Goal: Task Accomplishment & Management: Complete application form

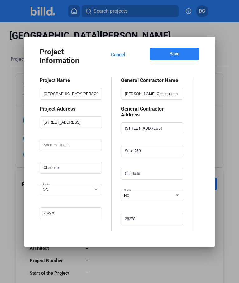
click at [174, 56] on span "Save" at bounding box center [174, 54] width 10 height 6
click at [120, 55] on span "Cancel" at bounding box center [118, 55] width 14 height 6
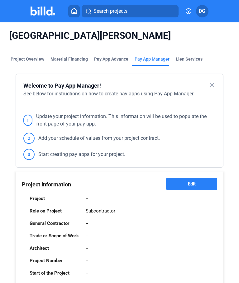
click at [183, 187] on button "Edit" at bounding box center [191, 184] width 51 height 12
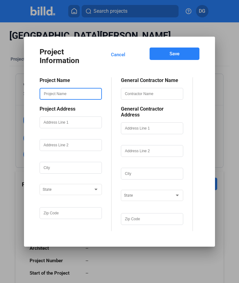
click at [52, 98] on input "text" at bounding box center [70, 94] width 61 height 11
type input "[GEOGRAPHIC_DATA][PERSON_NAME]"
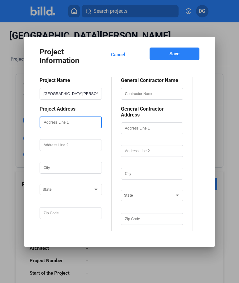
click at [63, 124] on input "text" at bounding box center [70, 122] width 61 height 11
type input "[STREET_ADDRESS]"
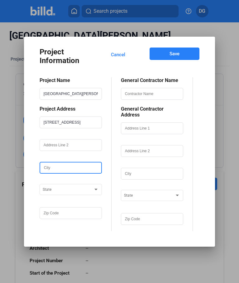
click at [57, 171] on input "text" at bounding box center [70, 168] width 61 height 11
type input "Charlotte"
click at [64, 192] on span at bounding box center [68, 190] width 50 height 4
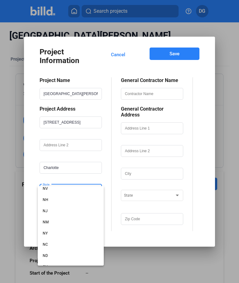
scroll to position [308, 0]
click at [49, 241] on span "NC" at bounding box center [71, 241] width 56 height 11
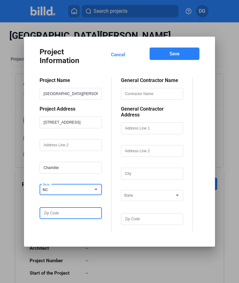
click at [53, 217] on input "text" at bounding box center [70, 213] width 61 height 11
type input "28278"
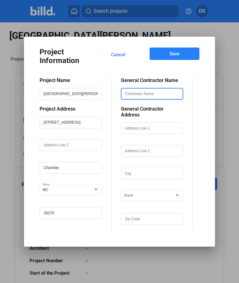
click at [148, 97] on input "text" at bounding box center [151, 94] width 61 height 11
type input "[PERSON_NAME] Construction"
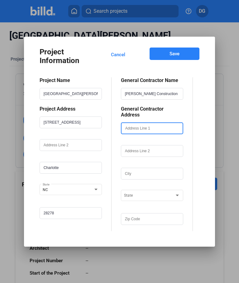
click at [140, 126] on input "text" at bounding box center [151, 128] width 61 height 11
type input "[STREET_ADDRESS]"
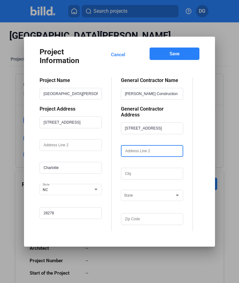
click at [136, 149] on input "text" at bounding box center [151, 151] width 61 height 11
type input "s"
type input "Suite 250"
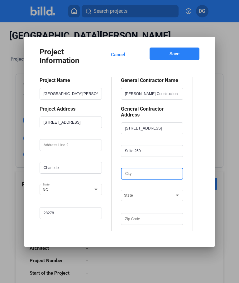
click at [132, 171] on input "text" at bounding box center [151, 174] width 61 height 11
type input "Charlotte"
click at [140, 191] on div at bounding box center [149, 194] width 50 height 7
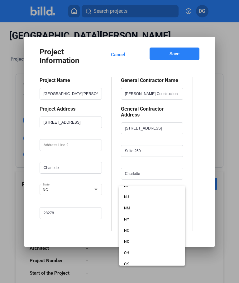
scroll to position [326, 0]
click at [131, 223] on span "NC" at bounding box center [152, 224] width 56 height 11
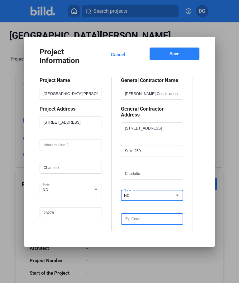
click at [137, 215] on input "text" at bounding box center [151, 219] width 61 height 11
type input "28278"
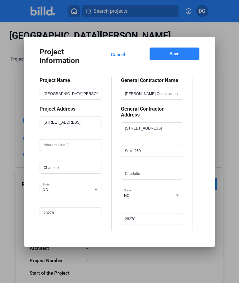
click at [112, 166] on div "General Contractor Name [PERSON_NAME] Construction General Contractor Address […" at bounding box center [151, 154] width 81 height 154
click at [173, 55] on span "Save" at bounding box center [174, 54] width 10 height 6
click at [174, 56] on span "Save" at bounding box center [174, 54] width 10 height 6
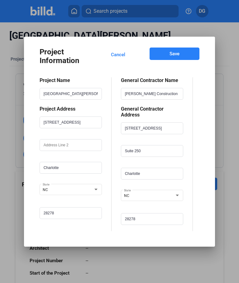
click at [174, 56] on span "Save" at bounding box center [174, 54] width 10 height 6
click at [171, 55] on span "Save" at bounding box center [174, 54] width 10 height 6
click at [116, 57] on span "Cancel" at bounding box center [118, 55] width 14 height 6
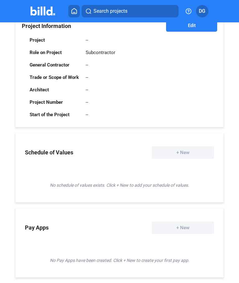
scroll to position [0, 0]
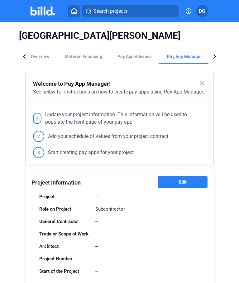
click at [179, 182] on span "Edit" at bounding box center [183, 182] width 8 height 6
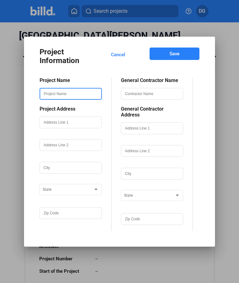
click at [50, 97] on input "text" at bounding box center [70, 94] width 61 height 11
type input "[GEOGRAPHIC_DATA][PERSON_NAME]"
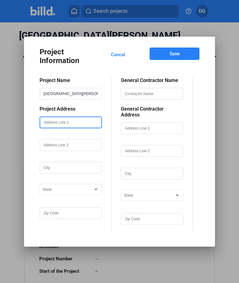
click at [56, 126] on input "text" at bounding box center [70, 122] width 61 height 11
type input "[STREET_ADDRESS]"
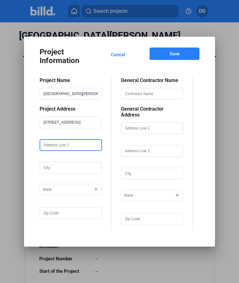
click at [58, 151] on input "text" at bounding box center [70, 145] width 61 height 11
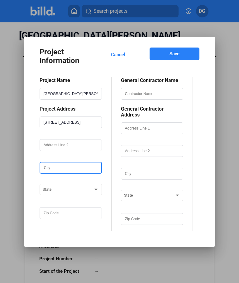
click at [51, 171] on input "text" at bounding box center [70, 168] width 61 height 11
type input "Charlotte"
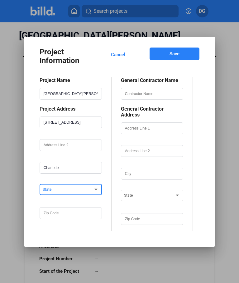
click at [63, 191] on span at bounding box center [68, 190] width 50 height 4
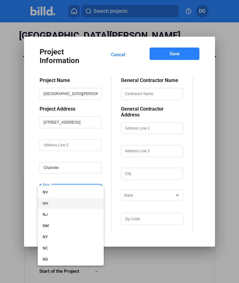
scroll to position [304, 0]
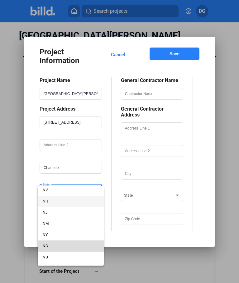
click at [49, 247] on span "NC" at bounding box center [71, 246] width 56 height 11
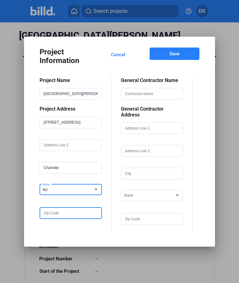
click at [54, 215] on input "text" at bounding box center [70, 213] width 61 height 11
type input "28278"
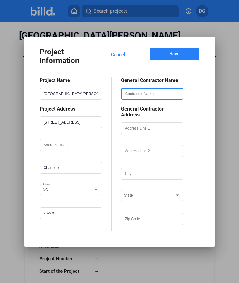
click at [134, 99] on input "text" at bounding box center [151, 94] width 61 height 11
type input "[PERSON_NAME] Construction"
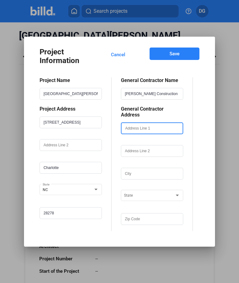
click at [133, 125] on input "text" at bounding box center [151, 128] width 61 height 11
type input "[STREET_ADDRESS]"
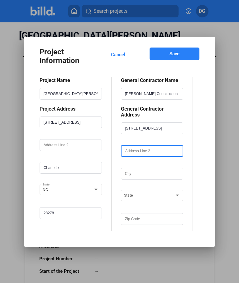
click at [138, 150] on input "text" at bounding box center [151, 151] width 61 height 11
type input "Suite 250"
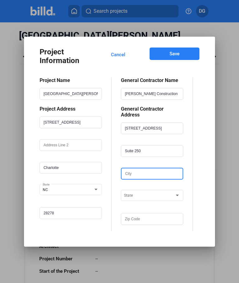
click at [130, 174] on input "text" at bounding box center [151, 174] width 61 height 11
type input "Charlotte"
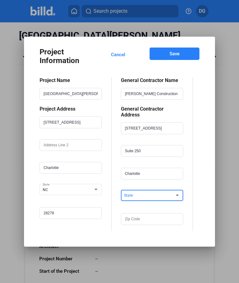
click at [143, 194] on span at bounding box center [149, 196] width 50 height 4
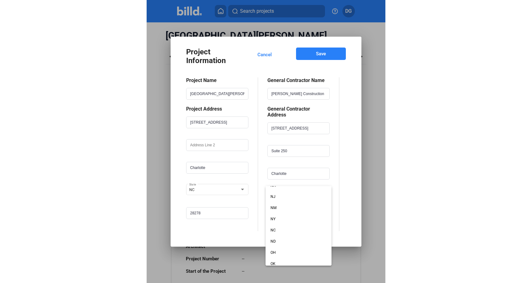
scroll to position [321, 0]
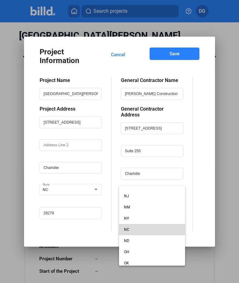
click at [128, 229] on span "NC" at bounding box center [126, 230] width 5 height 4
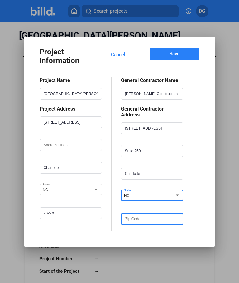
click at [137, 216] on input "text" at bounding box center [151, 219] width 61 height 11
type input "28278"
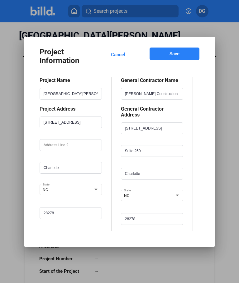
click at [173, 55] on span "Save" at bounding box center [174, 54] width 10 height 6
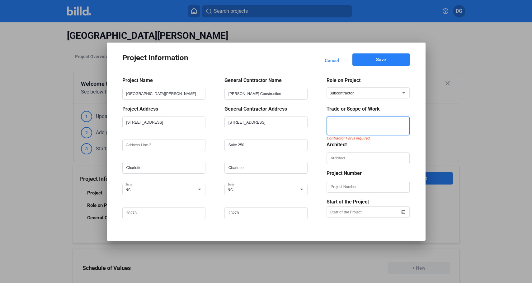
click at [238, 127] on textarea at bounding box center [368, 126] width 82 height 19
type textarea "Low Voltage Cabling"
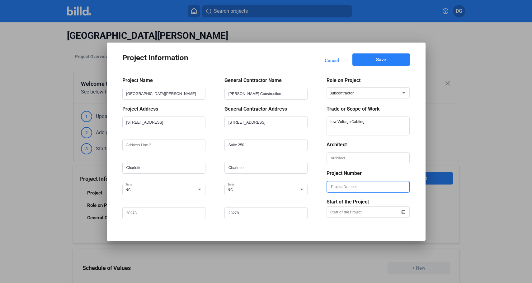
click at [238, 186] on input "text" at bounding box center [368, 187] width 82 height 11
click at [238, 185] on input "text" at bounding box center [368, 187] width 82 height 11
paste input "24-0713"
type input "24-0713"
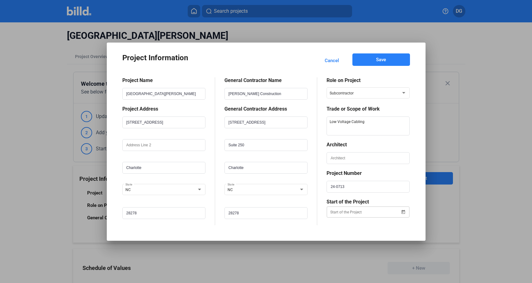
click at [238, 212] on div "Project Information Cancel Save Project Name Hilton Garden Steele Creek Project…" at bounding box center [266, 141] width 532 height 283
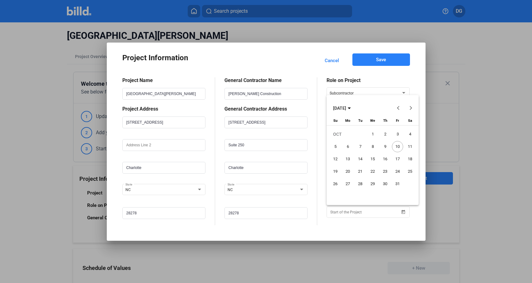
click at [238, 184] on span "31" at bounding box center [397, 184] width 11 height 11
type input "10/31/2025"
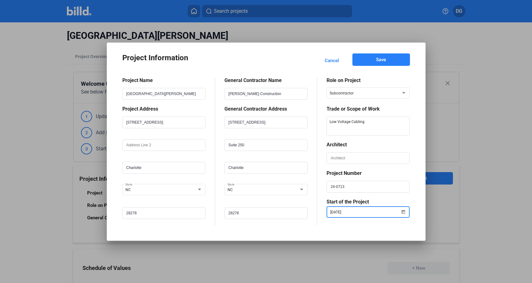
click at [238, 59] on span "Save" at bounding box center [381, 60] width 10 height 6
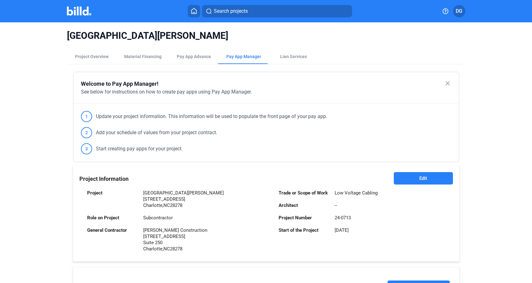
click at [238, 181] on span "Edit" at bounding box center [423, 179] width 8 height 6
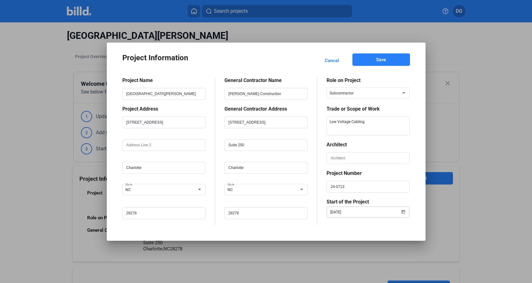
click at [238, 216] on div "10/31/2025" at bounding box center [365, 212] width 70 height 11
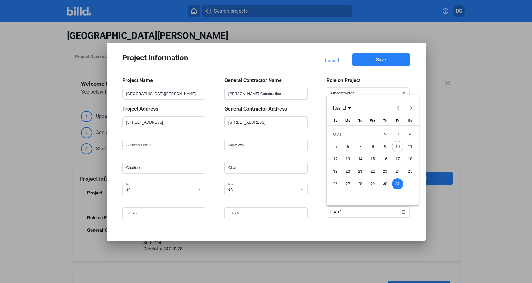
click at [238, 147] on span "10" at bounding box center [397, 146] width 11 height 11
type input "10/10/2025"
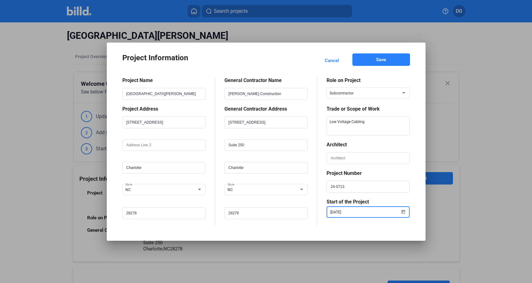
click at [238, 171] on div at bounding box center [266, 141] width 532 height 283
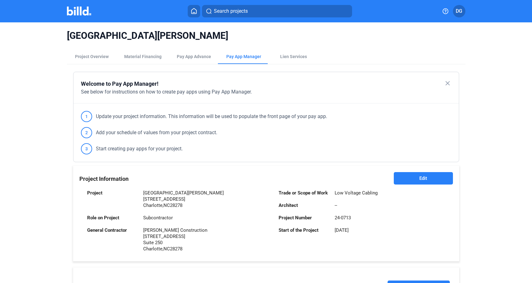
click at [238, 182] on button "Edit" at bounding box center [423, 178] width 59 height 12
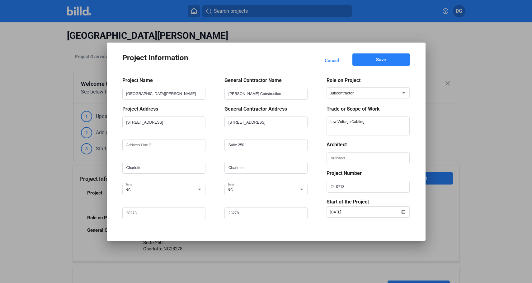
click at [238, 213] on span "Open calendar" at bounding box center [403, 208] width 15 height 15
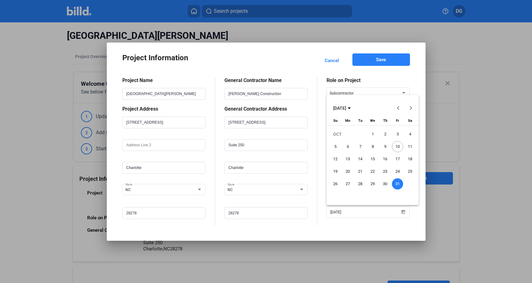
click at [238, 147] on span "10" at bounding box center [397, 146] width 11 height 11
type input "10/10/2025"
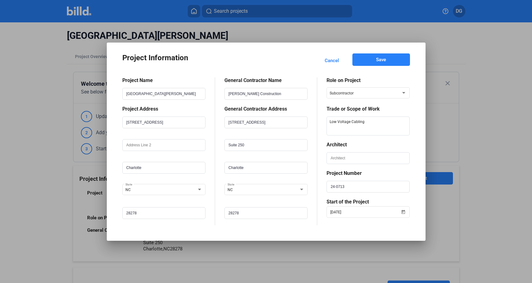
click at [238, 60] on span "Save" at bounding box center [381, 60] width 10 height 6
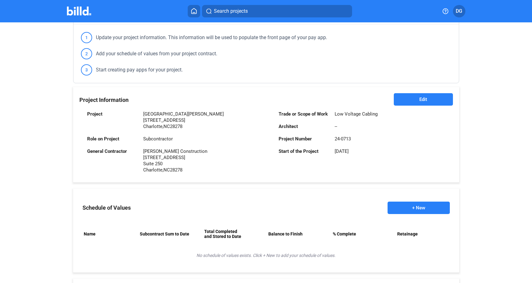
scroll to position [183, 0]
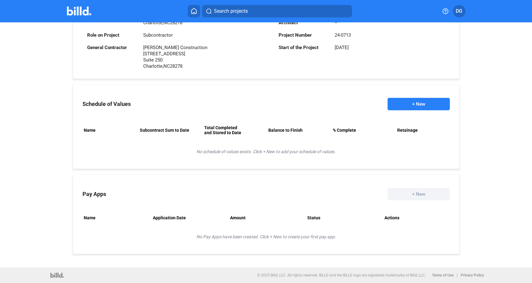
click at [238, 105] on button "+ New" at bounding box center [418, 104] width 62 height 12
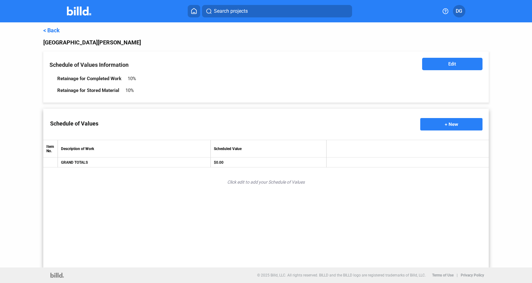
click at [238, 120] on button "+ New" at bounding box center [451, 124] width 62 height 12
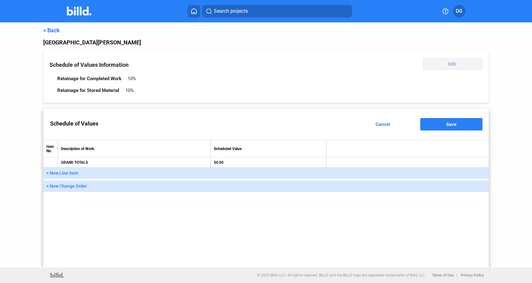
click at [66, 173] on span "+ New Line Item" at bounding box center [62, 173] width 32 height 5
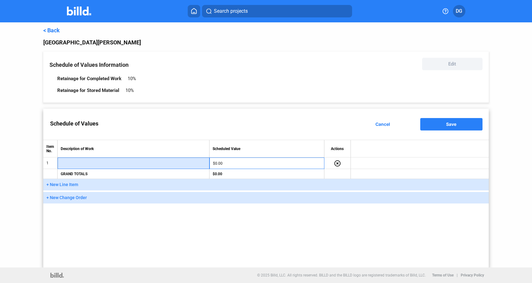
click at [78, 162] on input "text" at bounding box center [133, 163] width 145 height 9
type input "M"
type input "Rough-In Material"
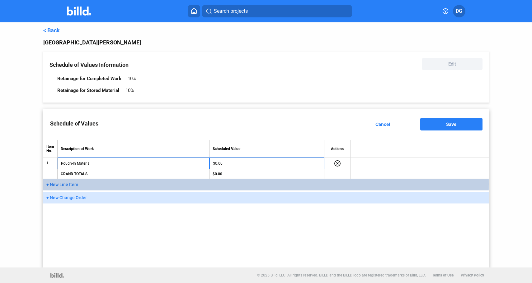
click at [57, 184] on span "+ New Line Item" at bounding box center [62, 184] width 32 height 5
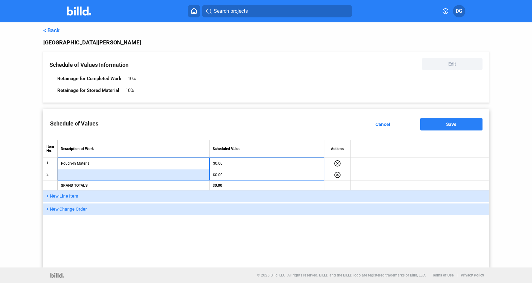
click at [81, 175] on input "text" at bounding box center [133, 175] width 145 height 9
type input "r"
type input "Rough-In Labor"
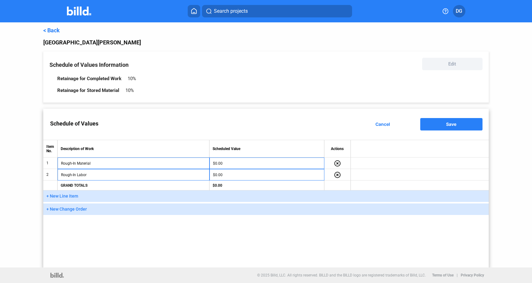
click at [59, 197] on span "+ New Line Item" at bounding box center [62, 196] width 32 height 5
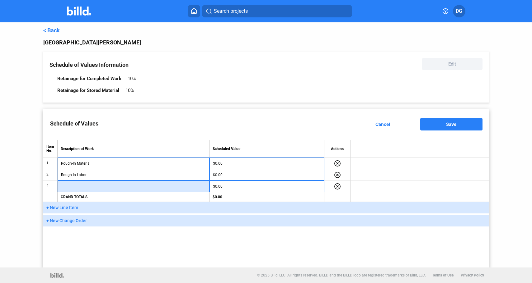
click at [80, 187] on input "text" at bounding box center [133, 186] width 145 height 9
type input "Finish Material"
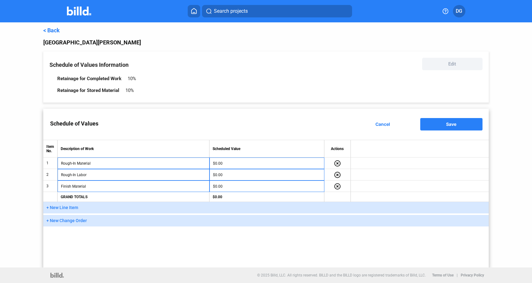
click at [66, 208] on span "+ New Line Item" at bounding box center [62, 207] width 32 height 5
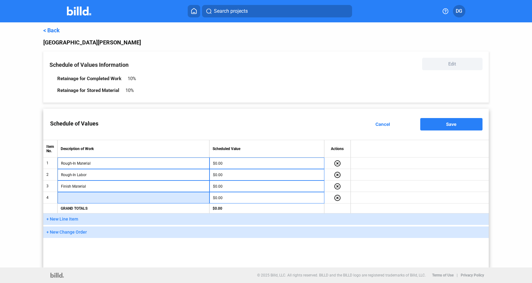
click at [82, 198] on input "text" at bounding box center [133, 198] width 145 height 9
type input "Finish Labor"
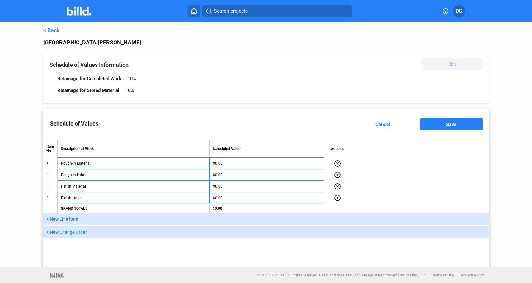
click at [68, 217] on span "+ New Line Item" at bounding box center [62, 219] width 32 height 5
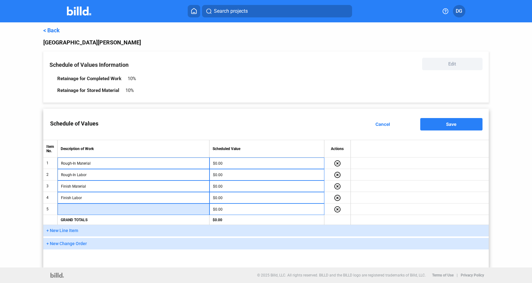
click at [76, 210] on input "text" at bounding box center [133, 209] width 145 height 9
type input "Closet Material"
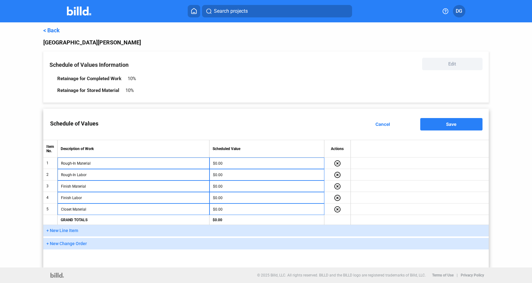
click at [67, 230] on span "+ New Line Item" at bounding box center [62, 230] width 32 height 5
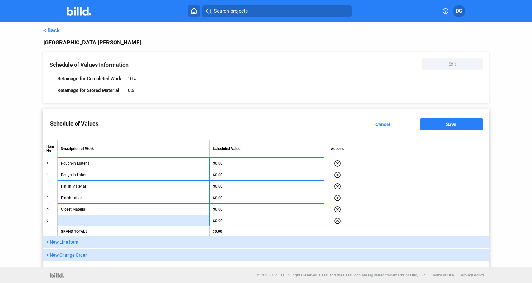
click at [88, 220] on input "text" at bounding box center [133, 221] width 145 height 9
type input "Closet Labor"
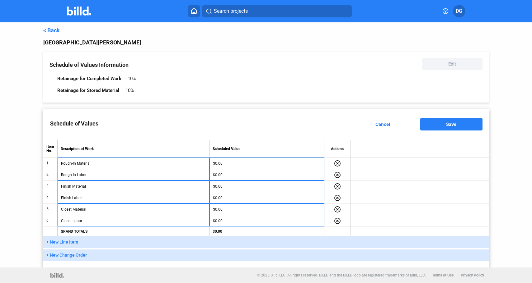
click at [66, 242] on span "+ New Line Item" at bounding box center [62, 242] width 32 height 5
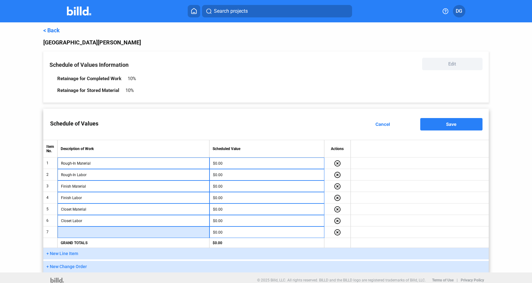
click at [90, 233] on input "text" at bounding box center [133, 232] width 145 height 9
click at [73, 233] on input "Certificiation" at bounding box center [133, 232] width 145 height 9
type input "Certification"
click at [238, 122] on span "Save" at bounding box center [451, 124] width 10 height 5
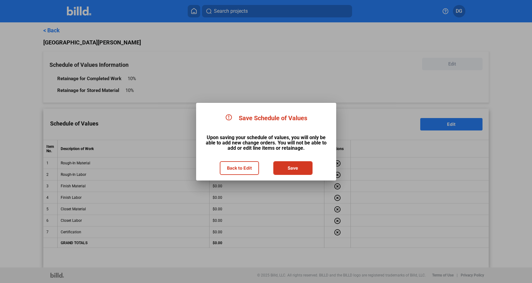
click at [230, 171] on button "Back to Edit" at bounding box center [239, 168] width 38 height 12
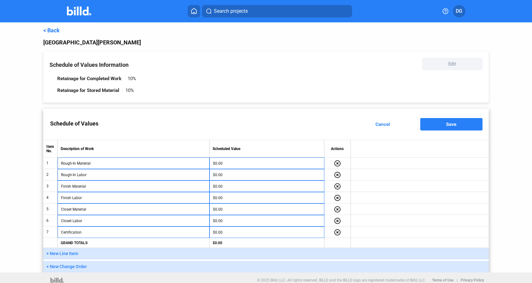
click at [231, 169] on td "$0.00" at bounding box center [266, 164] width 115 height 12
click at [232, 164] on input "$0.00" at bounding box center [267, 163] width 108 height 9
type input "$30,000.00"
click at [231, 176] on input "$0.00" at bounding box center [267, 175] width 108 height 9
type input "$30,000.00"
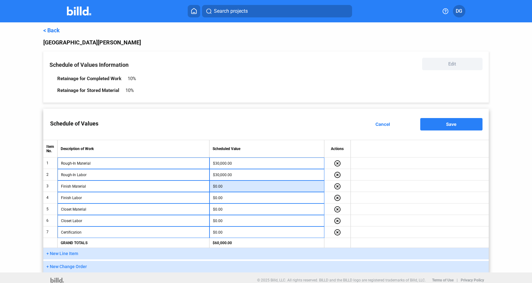
click at [235, 188] on input "$0.00" at bounding box center [267, 186] width 108 height 9
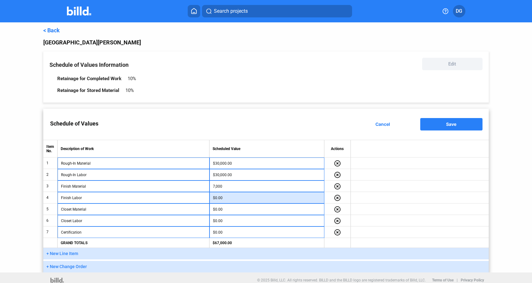
type input "$7,000.00"
click at [234, 201] on input "$0.00" at bounding box center [267, 198] width 108 height 9
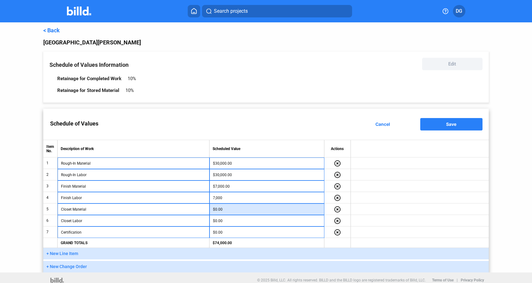
type input "$7,000.00"
click at [232, 211] on input "$0.00" at bounding box center [267, 209] width 108 height 9
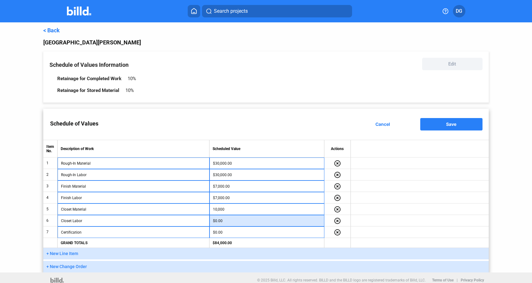
type input "$10,000.00"
click at [235, 222] on input "$0.00" at bounding box center [267, 221] width 108 height 9
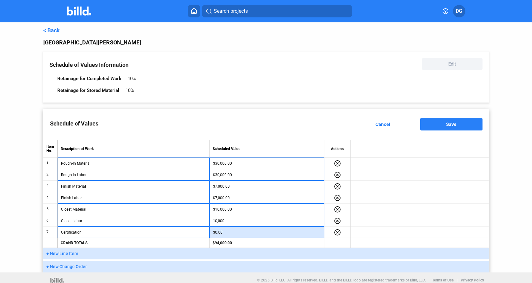
type input "$10,000.00"
click at [233, 230] on input "$0.00" at bounding box center [267, 232] width 108 height 9
type input "$3,500.00"
click at [238, 215] on td "$10,000.00" at bounding box center [266, 221] width 115 height 12
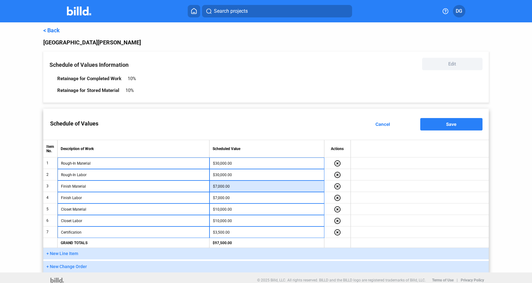
click at [238, 186] on input "$7,000.00" at bounding box center [267, 186] width 108 height 9
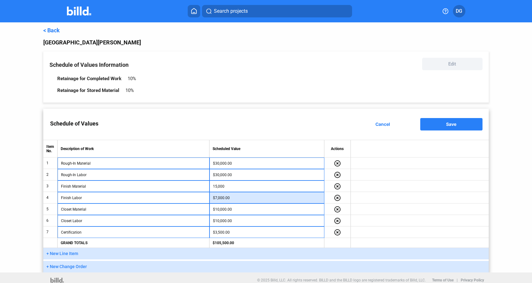
type input "$15,000.00"
click at [238, 200] on input "$7,000.00" at bounding box center [267, 198] width 108 height 9
click at [238, 200] on input "15,000" at bounding box center [267, 198] width 108 height 9
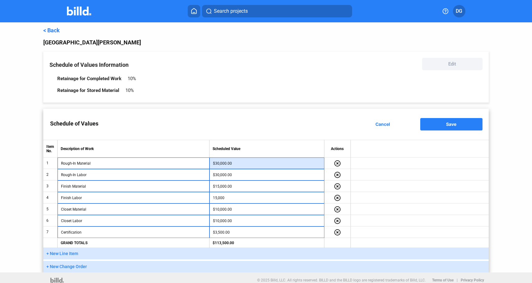
type input "$15,000.00"
click at [238, 163] on input "$30,000.00" at bounding box center [267, 163] width 108 height 9
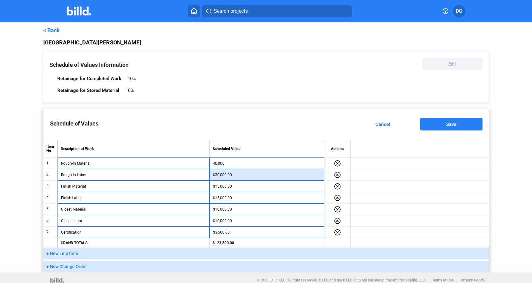
type input "$40,000.00"
click at [238, 177] on input "$30,000.00" at bounding box center [267, 175] width 108 height 9
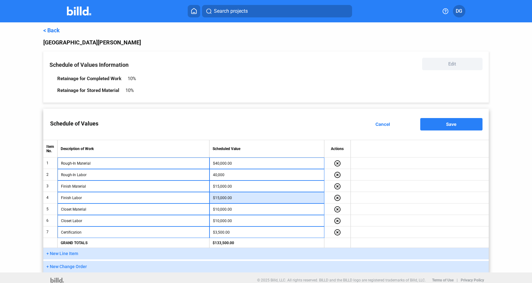
type input "$40,000.00"
click at [238, 199] on input "$15,000.00" at bounding box center [267, 198] width 108 height 9
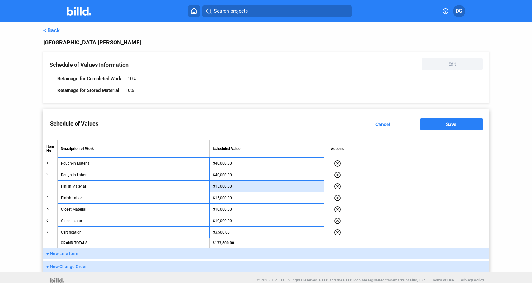
click at [238, 185] on input "$15,000.00" at bounding box center [267, 186] width 108 height 9
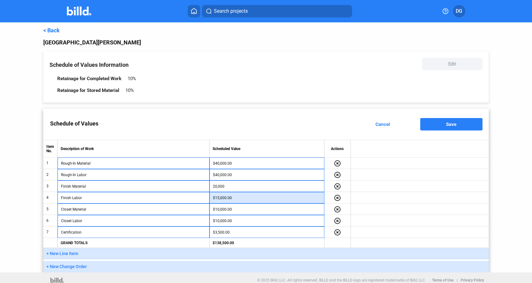
type input "$20,000.00"
click at [238, 199] on input "$15,000.00" at bounding box center [267, 198] width 108 height 9
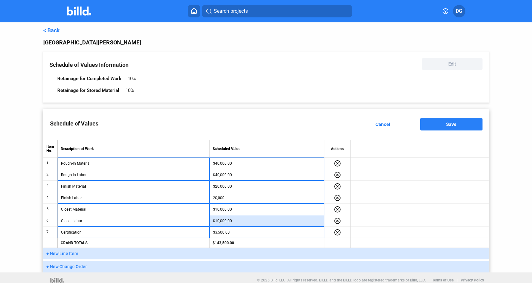
type input "$20,000.00"
click at [238, 217] on input "$10,000.00" at bounding box center [267, 221] width 108 height 9
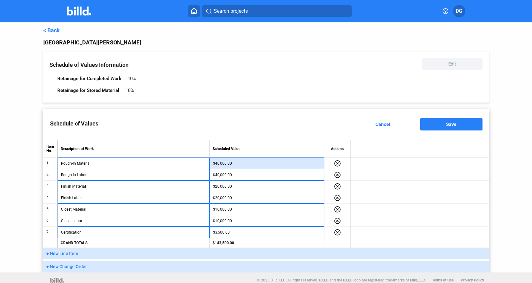
click at [238, 164] on input "$40,000.00" at bounding box center [267, 163] width 108 height 9
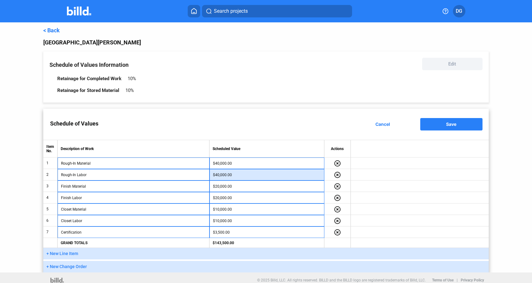
click at [238, 177] on input "$40,000.00" at bounding box center [267, 175] width 108 height 9
type input "$50,000.00"
click at [238, 203] on td "$20,000.00" at bounding box center [266, 198] width 115 height 12
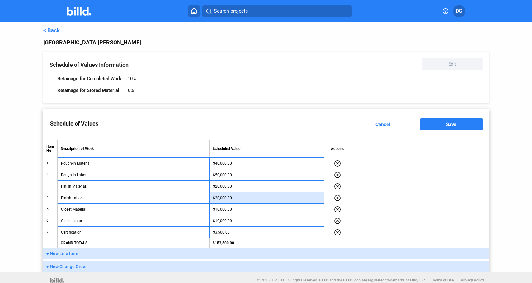
click at [237, 197] on input "$20,000.00" at bounding box center [267, 198] width 108 height 9
type input "$25,000.00"
click at [238, 196] on td at bounding box center [420, 198] width 138 height 12
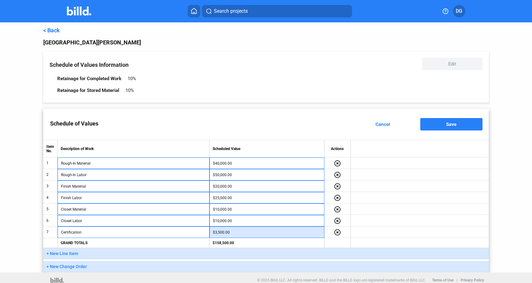
click at [238, 234] on input "$3,500.00" at bounding box center [267, 232] width 108 height 9
type input "$2,584.00"
click at [238, 194] on td at bounding box center [420, 198] width 138 height 12
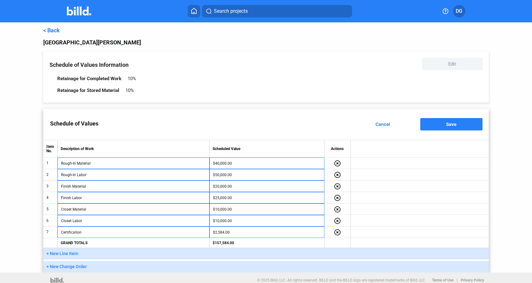
scroll to position [4, 0]
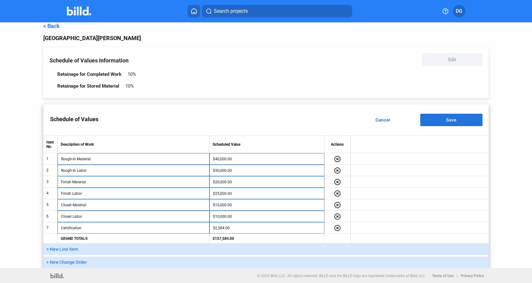
click at [238, 121] on span "Save" at bounding box center [451, 119] width 10 height 5
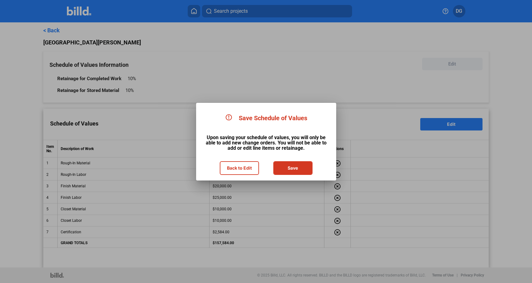
click at [238, 169] on button "Save" at bounding box center [293, 168] width 38 height 12
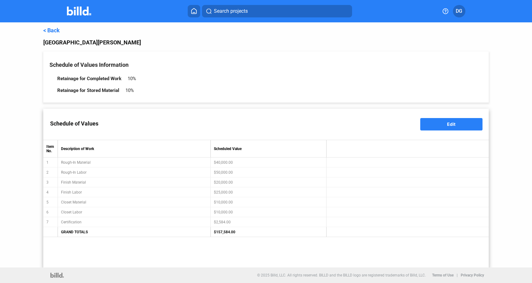
click at [54, 30] on link "< Back" at bounding box center [51, 30] width 16 height 7
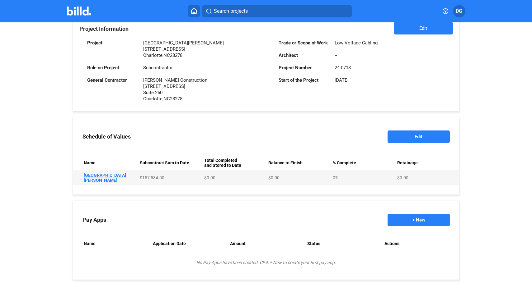
scroll to position [177, 0]
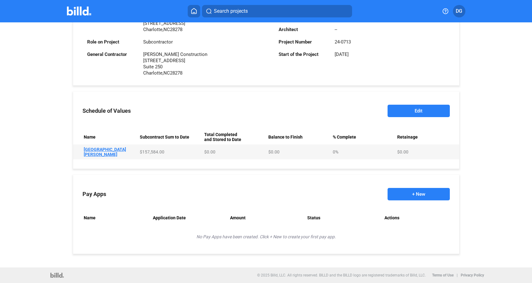
click at [238, 194] on button "+ New" at bounding box center [418, 194] width 62 height 12
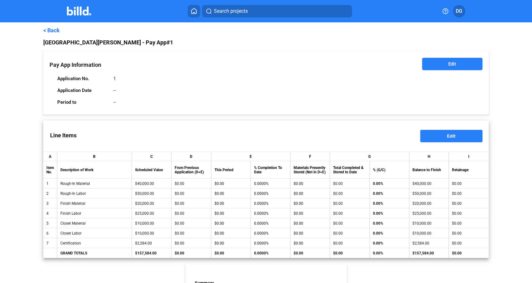
click at [238, 65] on span "Edit" at bounding box center [452, 64] width 8 height 6
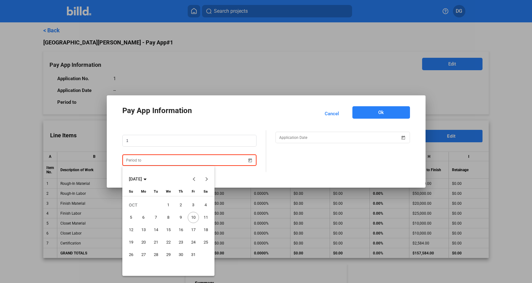
click at [164, 160] on div "Pay App Information Cancel Ok 1 OCT 2025 OCT 2025 Sunday Su Monday Mo Tuesday T…" at bounding box center [266, 141] width 532 height 283
click at [194, 255] on span "31" at bounding box center [193, 255] width 11 height 11
type input "10/31/2025"
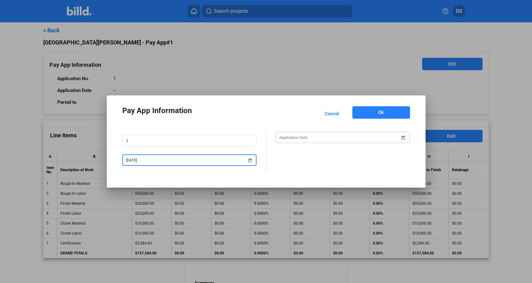
click at [238, 142] on div at bounding box center [339, 137] width 121 height 11
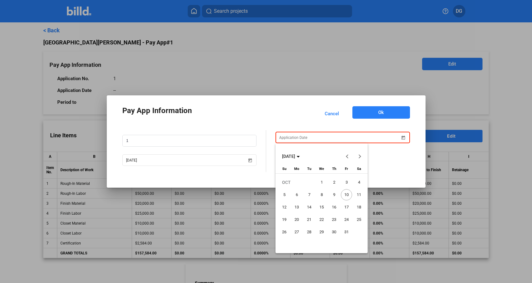
click at [238, 194] on span "10" at bounding box center [346, 195] width 11 height 11
type input "10/10/2025"
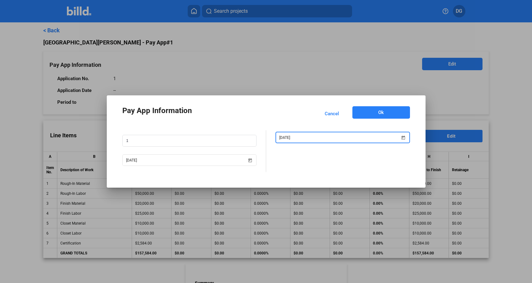
click at [238, 112] on button "Ok" at bounding box center [381, 112] width 58 height 12
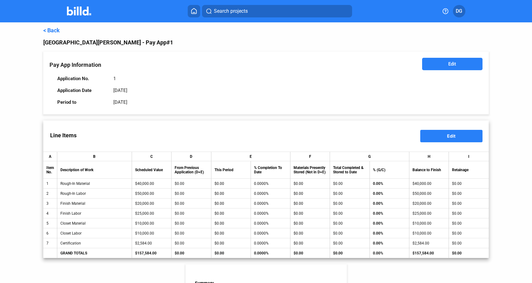
click at [238, 136] on span "Edit" at bounding box center [451, 135] width 8 height 5
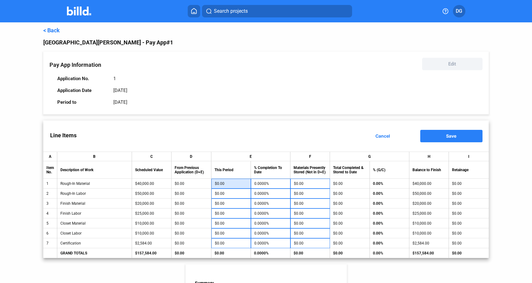
click at [233, 184] on input "$0.00" at bounding box center [231, 183] width 33 height 9
type input "3"
type input "0.0075%"
type input "35"
type input "0.0875%"
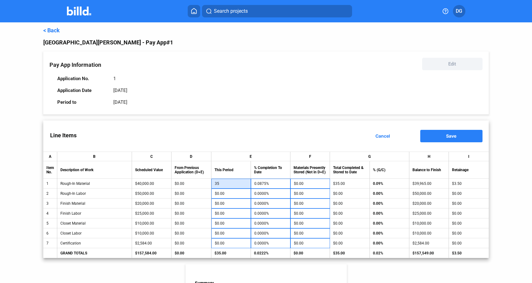
type input "350"
type input "0.8750%"
type input "3,500"
type input "8.7500%"
type input "35,000"
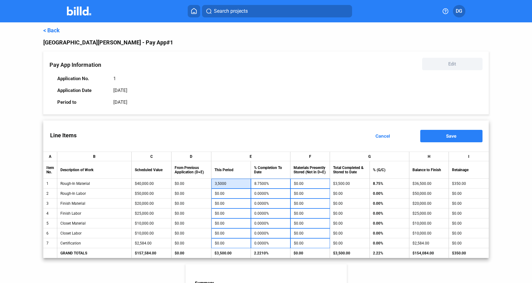
type input "87.5000%"
type input "$35,000.00"
click at [238, 141] on div "Line Items Cancel Save" at bounding box center [265, 136] width 445 height 31
click at [238, 136] on span "Save" at bounding box center [451, 135] width 10 height 5
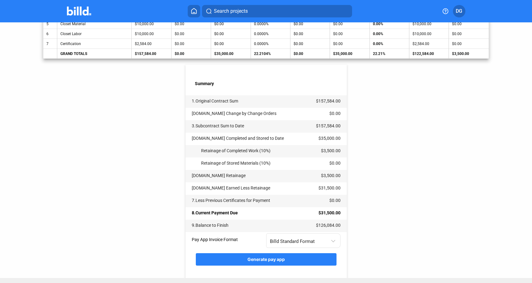
scroll to position [210, 0]
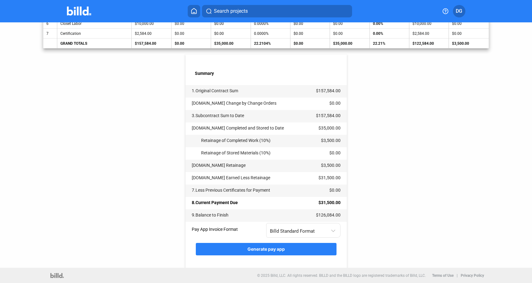
click at [238, 248] on span "Generate pay app" at bounding box center [265, 249] width 37 height 5
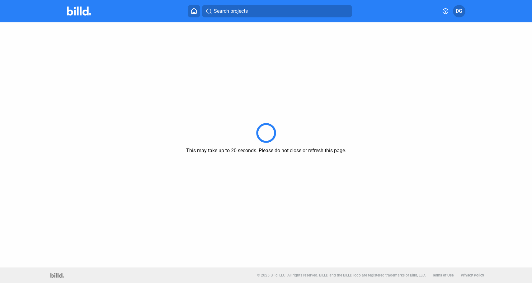
scroll to position [0, 0]
